Goal: Find specific page/section: Find specific page/section

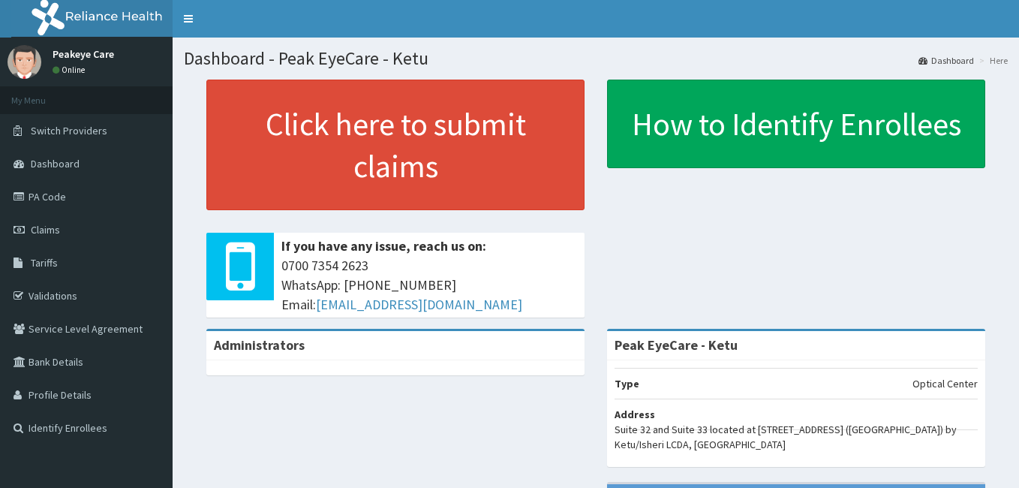
click at [44, 208] on link "PA Code" at bounding box center [86, 196] width 173 height 33
click at [46, 197] on link "PA Code" at bounding box center [86, 196] width 173 height 33
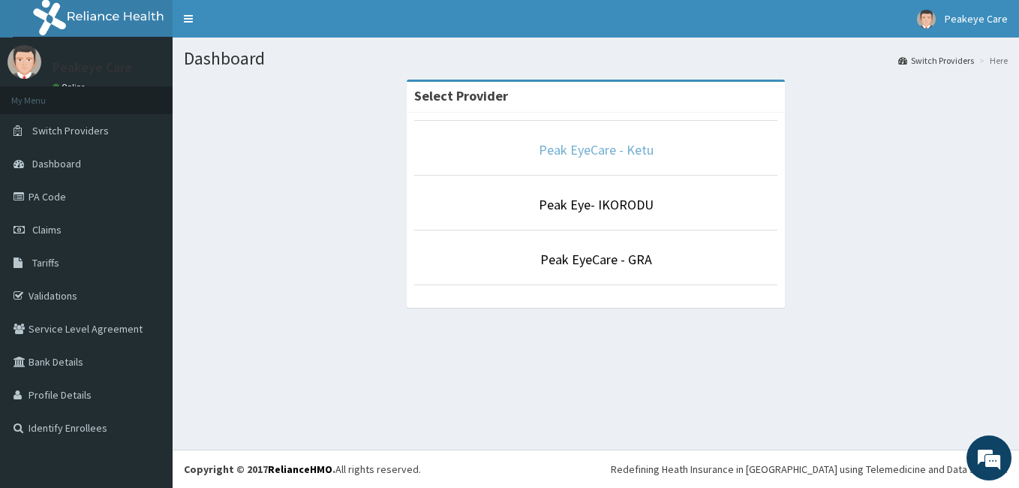
click at [564, 147] on link "Peak EyeCare - Ketu" at bounding box center [596, 149] width 115 height 17
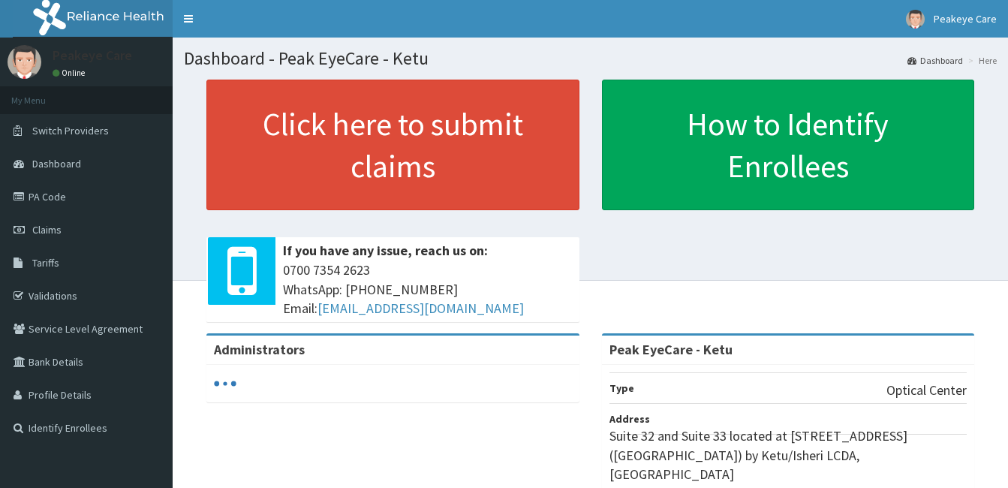
click at [101, 197] on link "PA Code" at bounding box center [86, 196] width 173 height 33
